Goal: Transaction & Acquisition: Download file/media

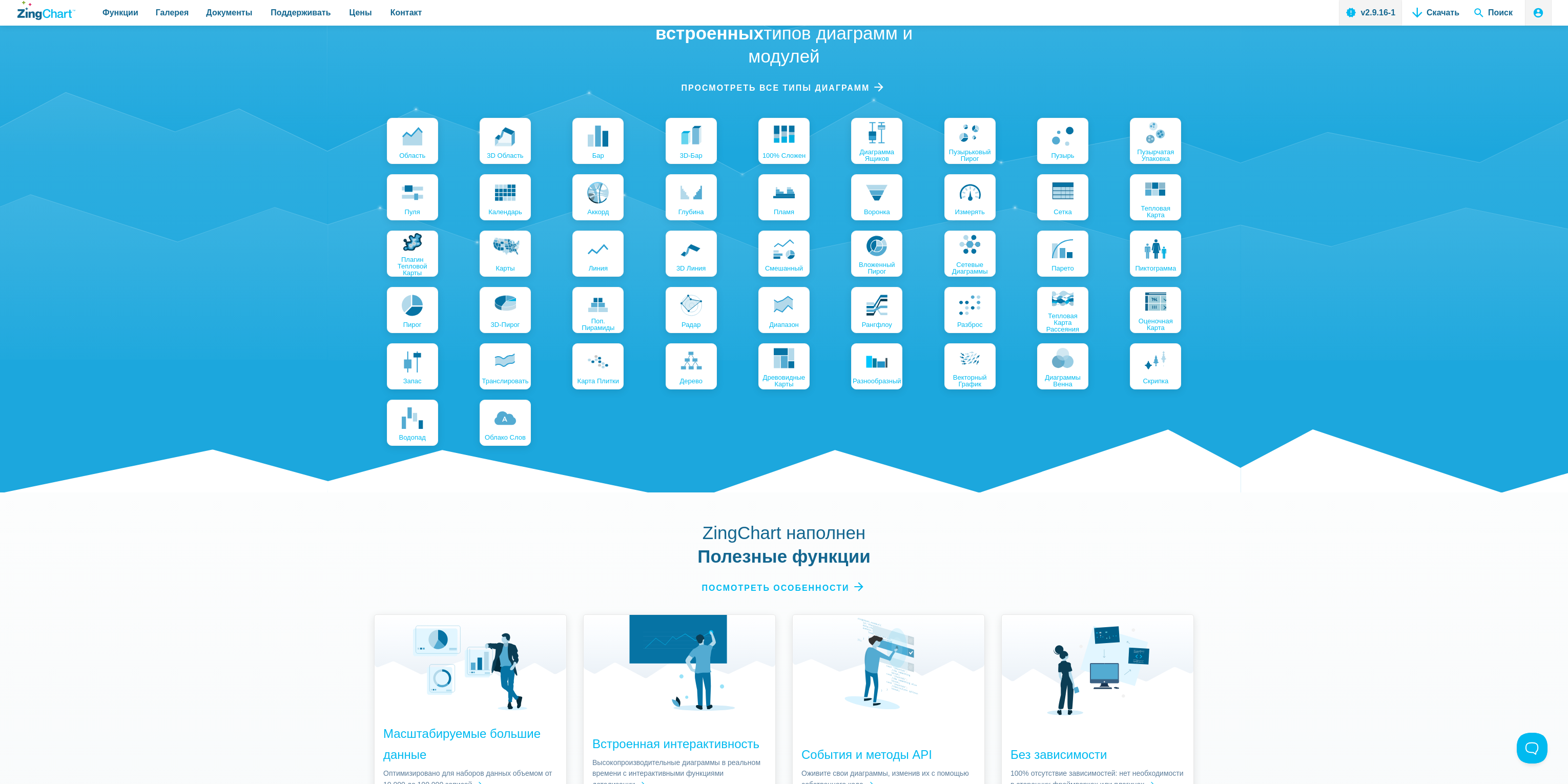
scroll to position [1280, 0]
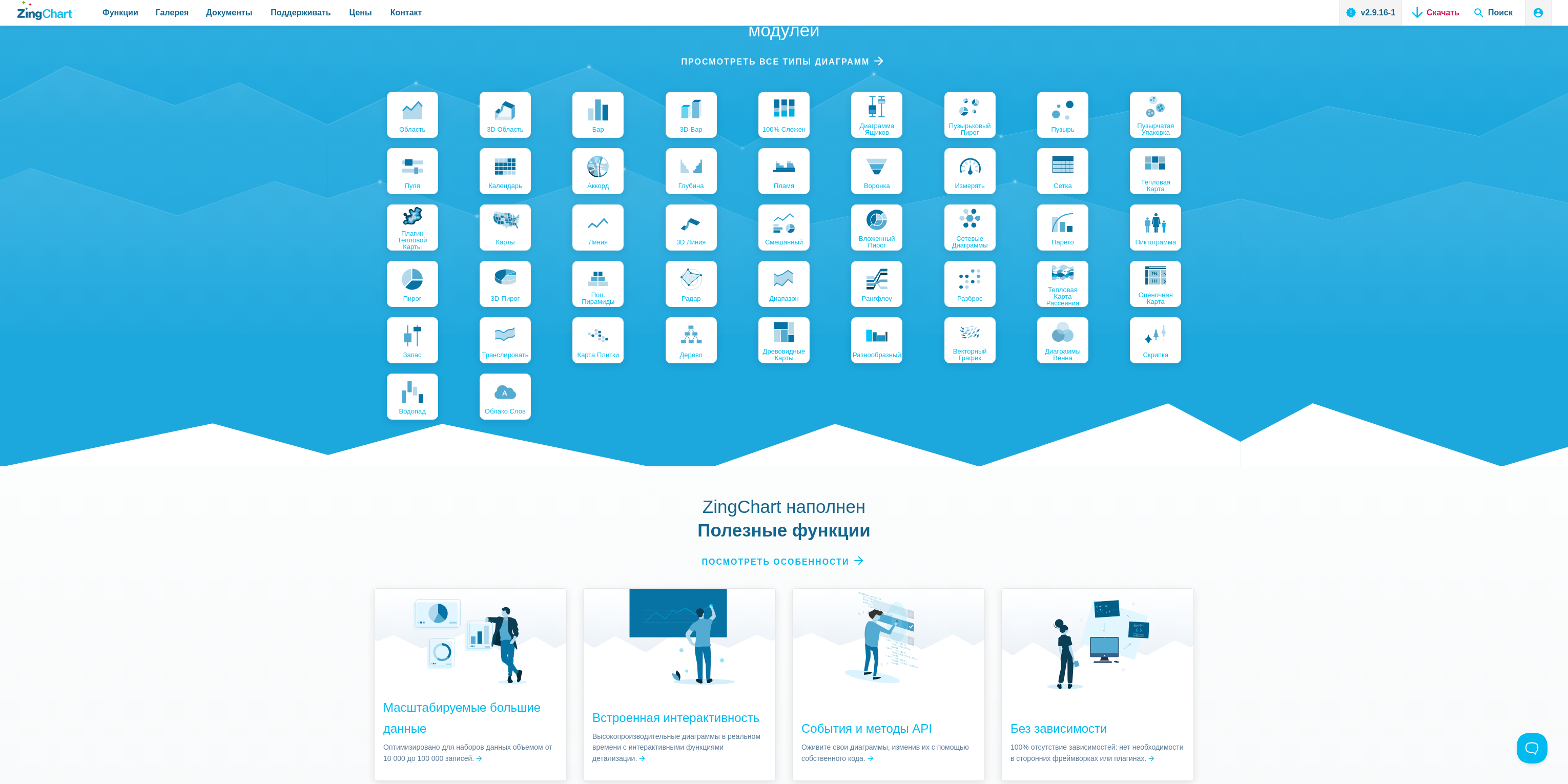
click at [1412, 18] on link "Скачать" at bounding box center [1436, 13] width 55 height 26
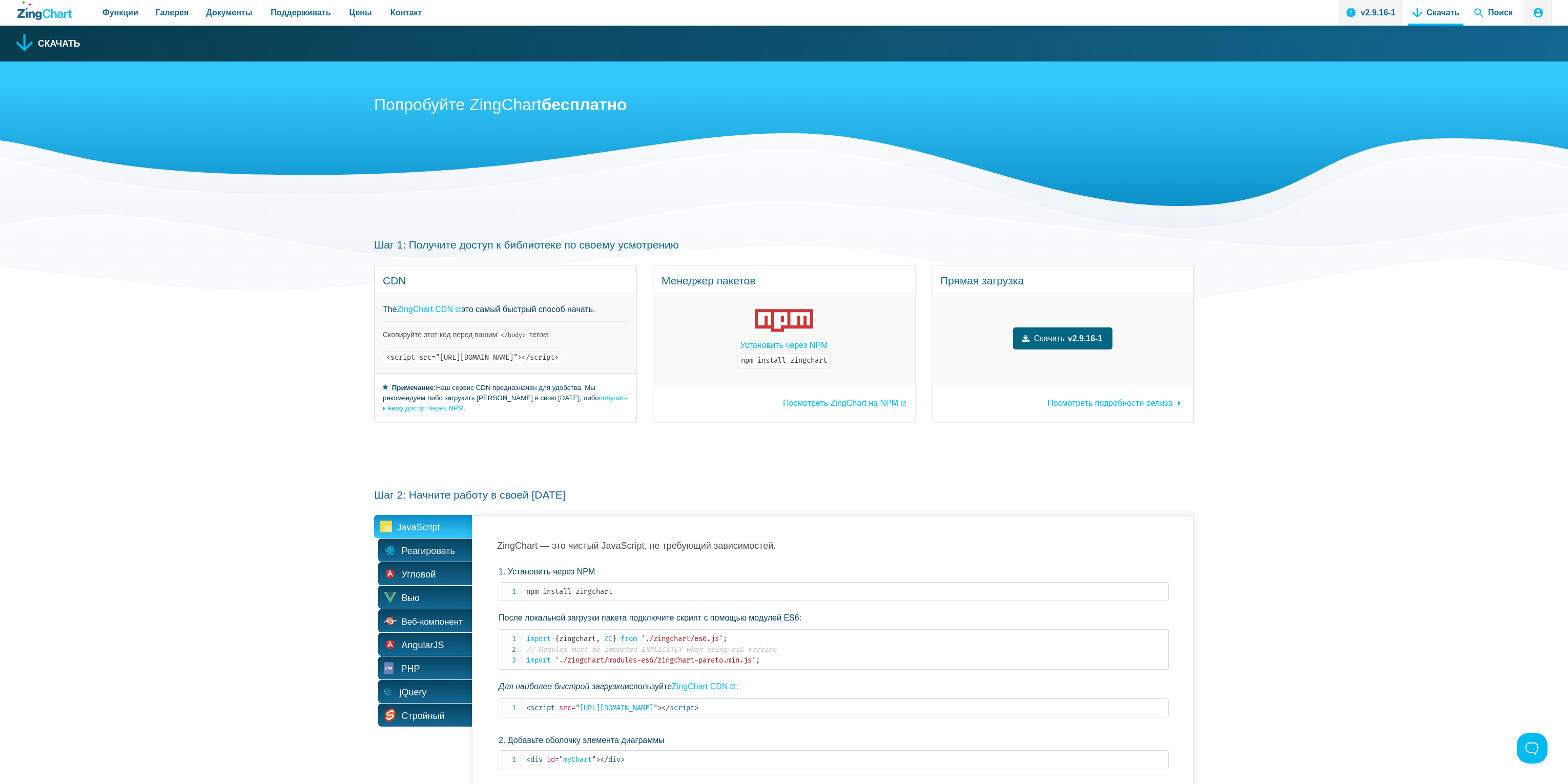
click at [1103, 343] on font "v2.9.16-1" at bounding box center [1085, 338] width 35 height 8
